Goal: Find specific fact: Find specific fact

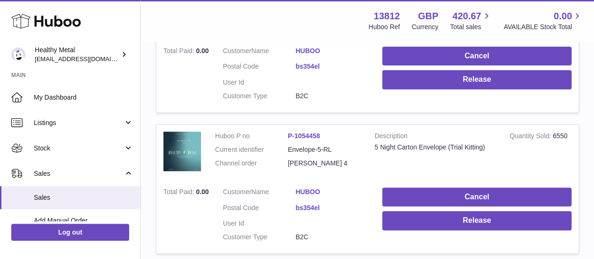
scroll to position [213, 0]
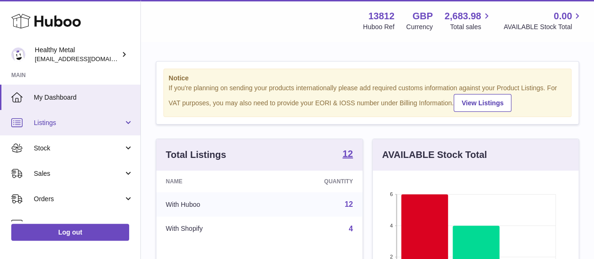
click at [75, 124] on span "Listings" at bounding box center [79, 122] width 90 height 9
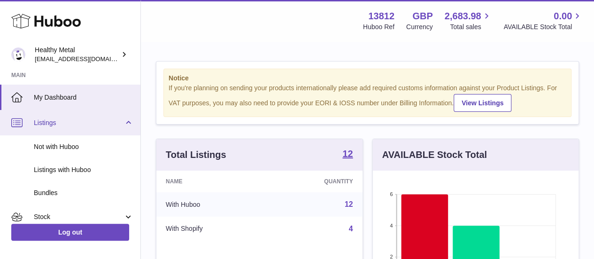
click at [76, 124] on span "Listings" at bounding box center [79, 122] width 90 height 9
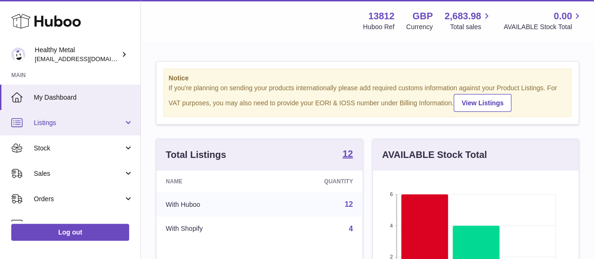
click at [76, 124] on span "Listings" at bounding box center [79, 122] width 90 height 9
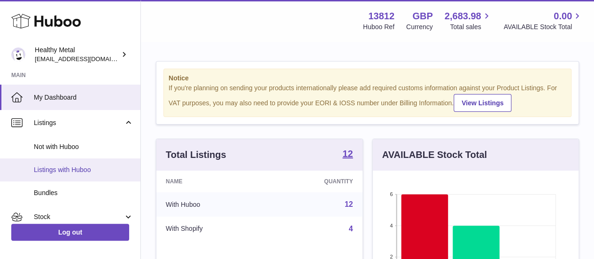
click at [84, 175] on link "Listings with Huboo" at bounding box center [70, 169] width 140 height 23
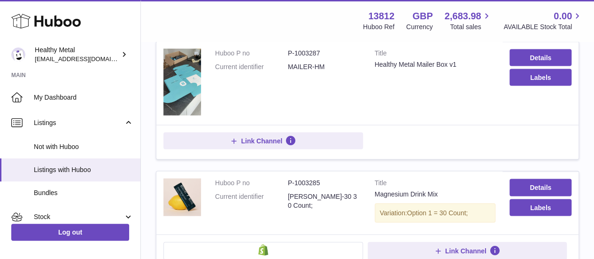
scroll to position [892, 0]
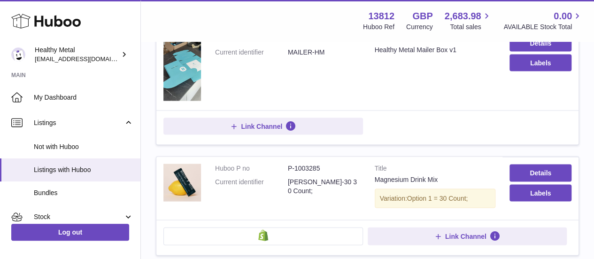
click at [308, 164] on dd "P-1003285" at bounding box center [324, 168] width 73 height 9
copy dd "1003285"
